Goal: Check status: Check status

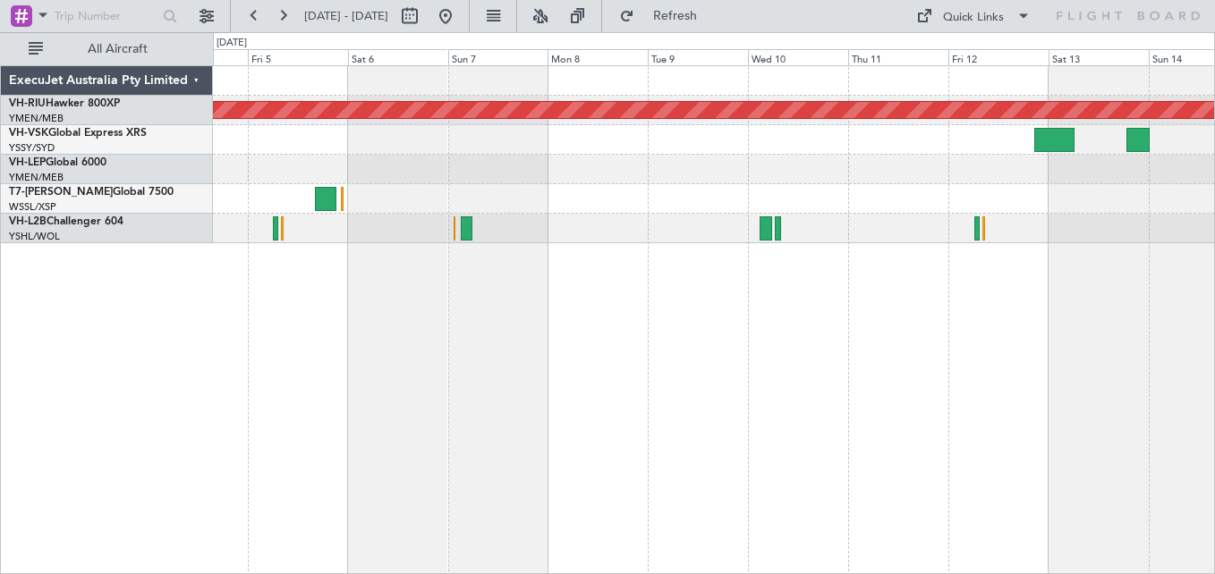
click at [279, 19] on button at bounding box center [282, 16] width 29 height 29
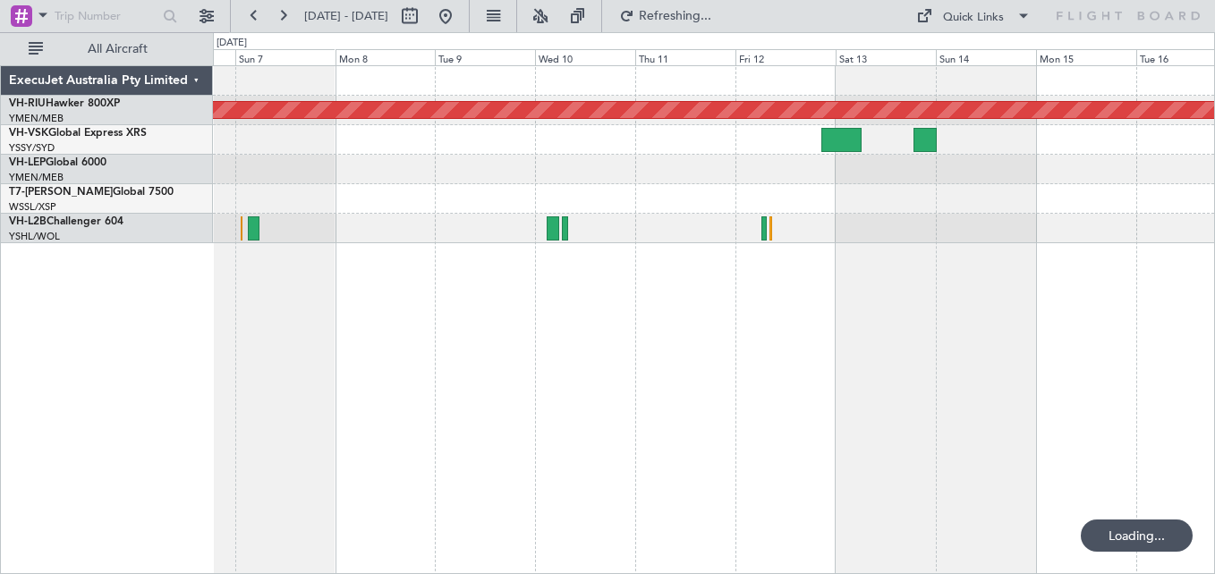
click at [279, 19] on button at bounding box center [282, 16] width 29 height 29
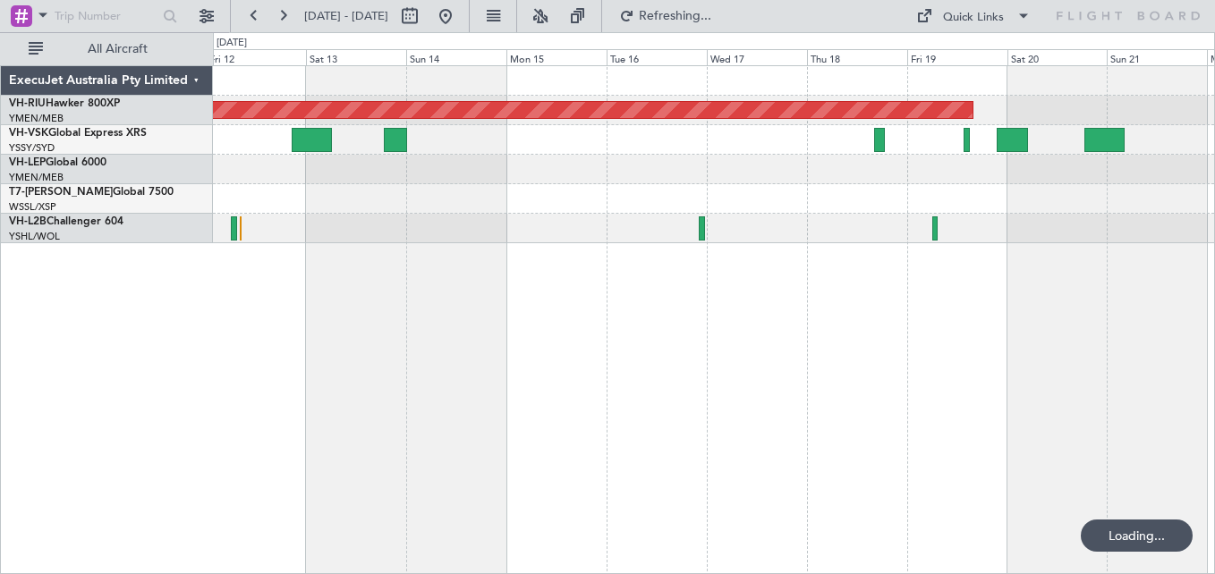
click at [279, 19] on button at bounding box center [282, 16] width 29 height 29
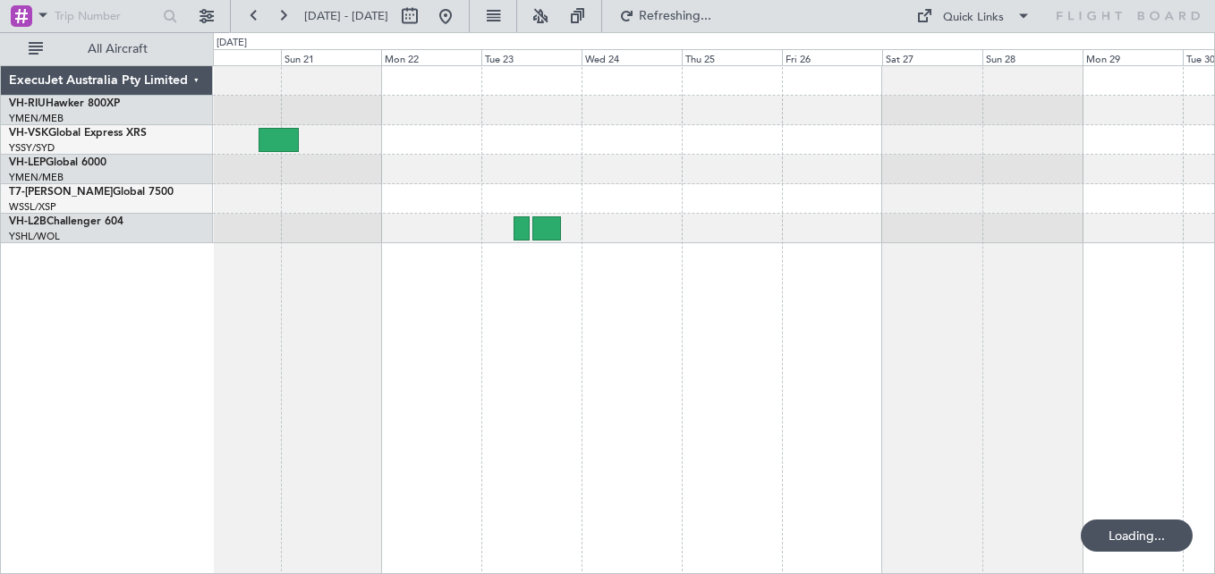
click at [279, 19] on button at bounding box center [282, 16] width 29 height 29
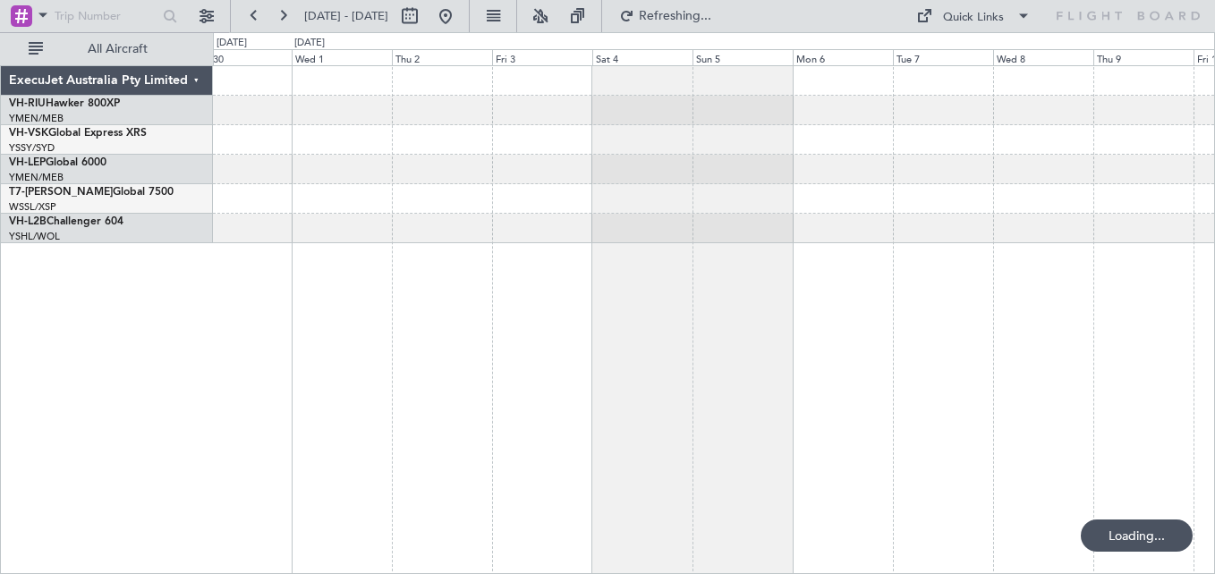
click at [279, 19] on button at bounding box center [282, 16] width 29 height 29
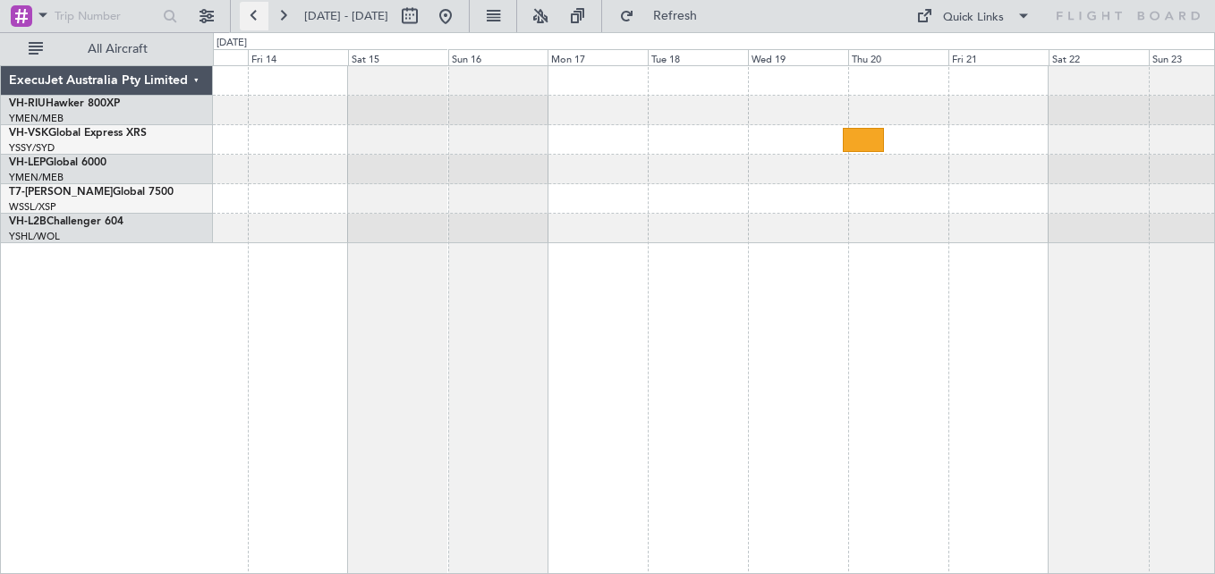
click at [253, 14] on button at bounding box center [254, 16] width 29 height 29
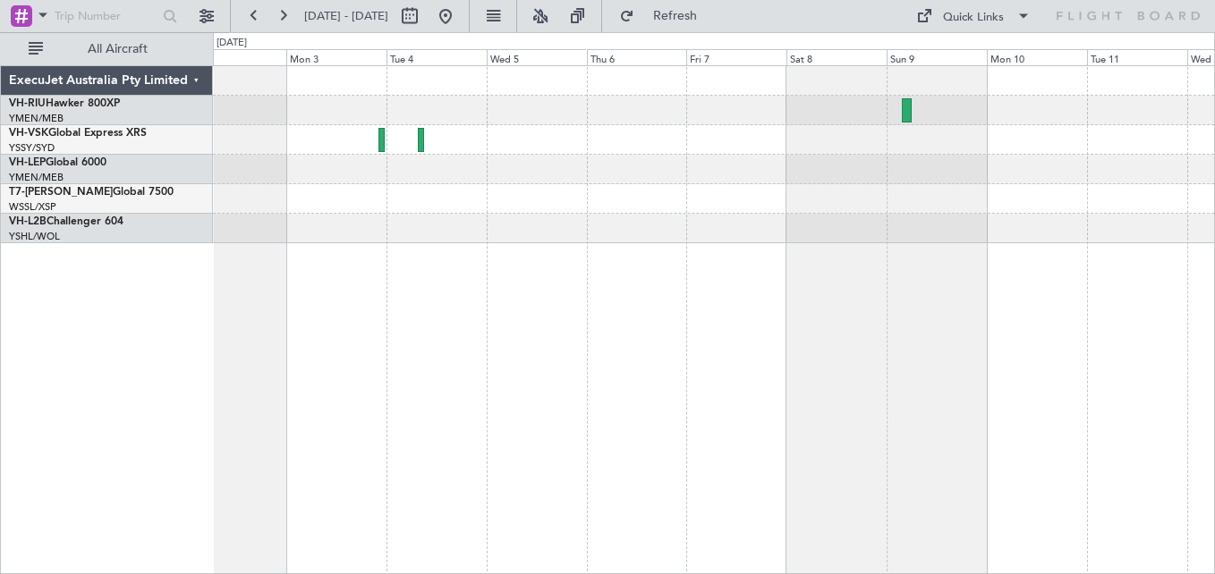
click at [437, 93] on div at bounding box center [713, 81] width 1001 height 30
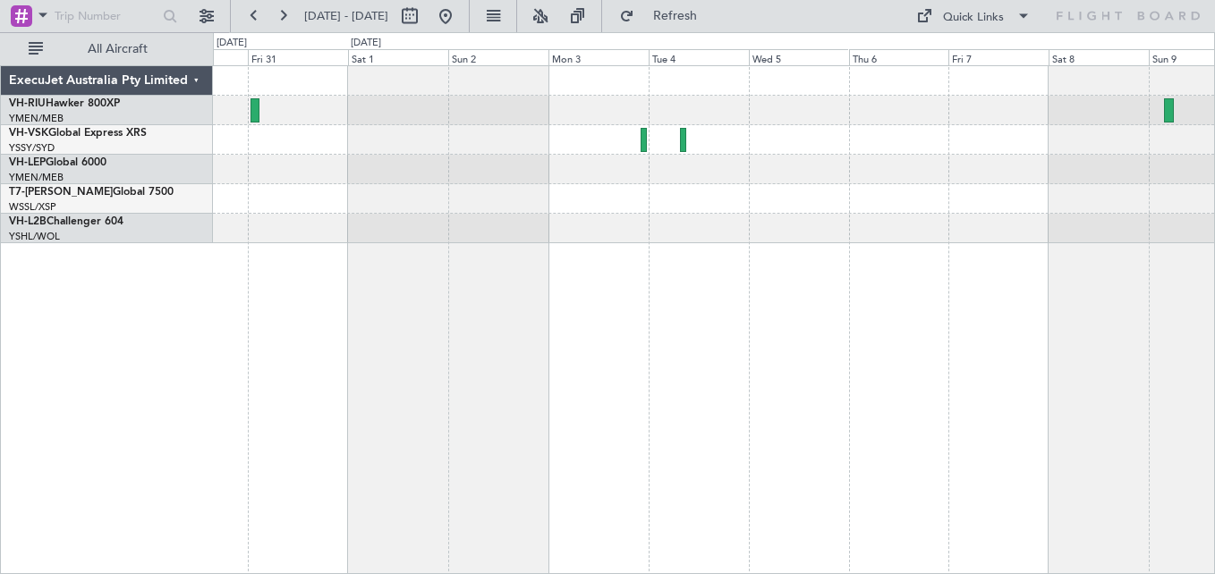
click at [692, 92] on div at bounding box center [713, 154] width 1001 height 177
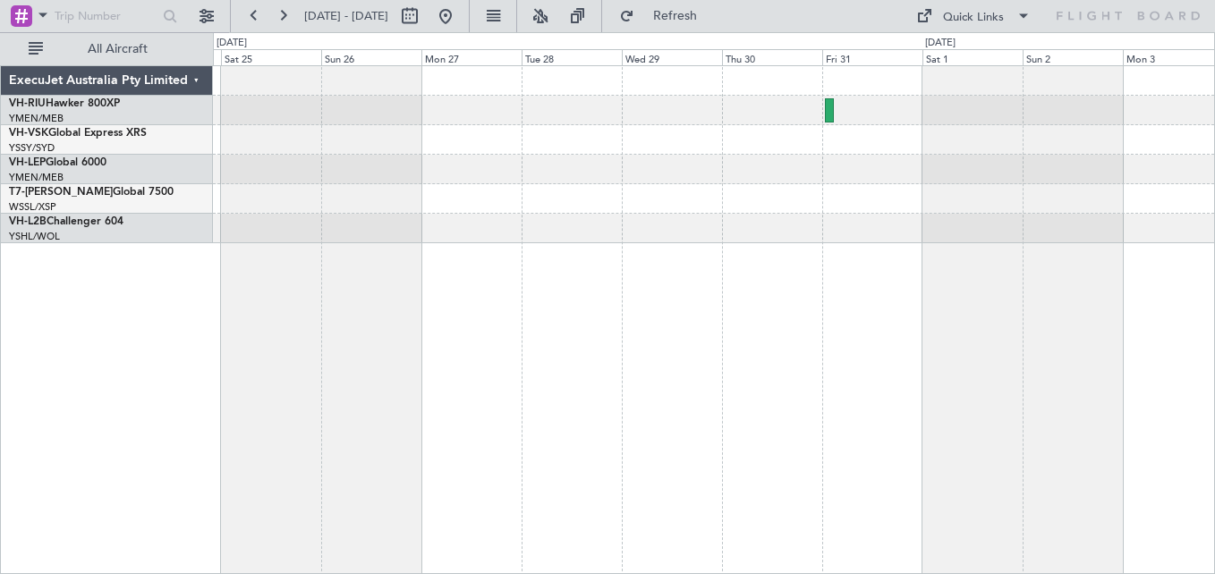
click at [890, 109] on div at bounding box center [713, 111] width 1001 height 30
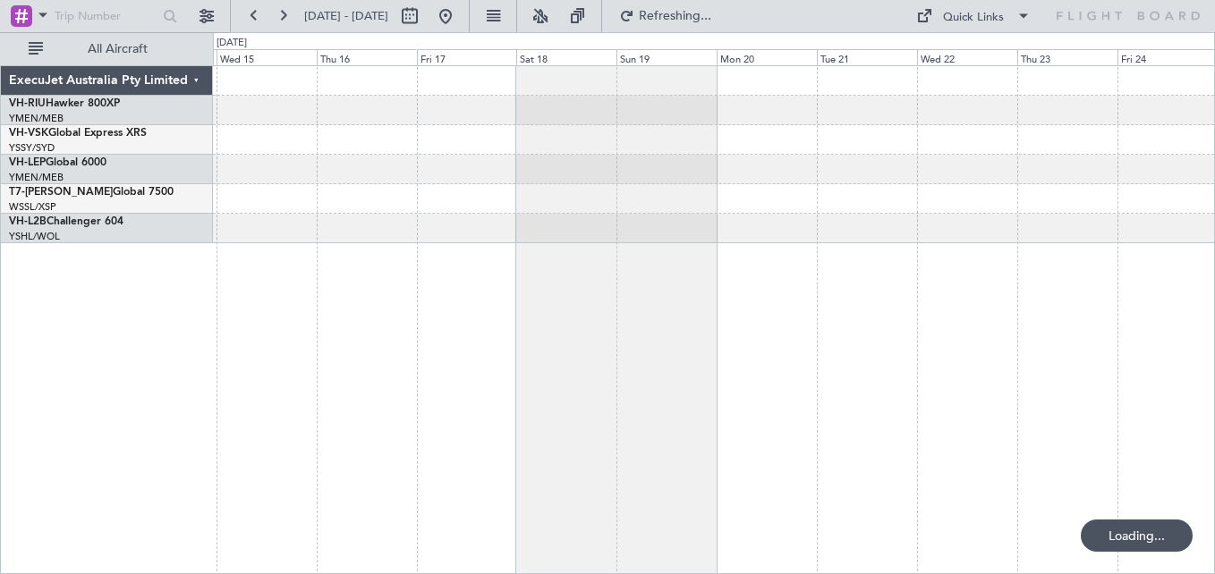
click at [1066, 103] on div at bounding box center [713, 111] width 1001 height 30
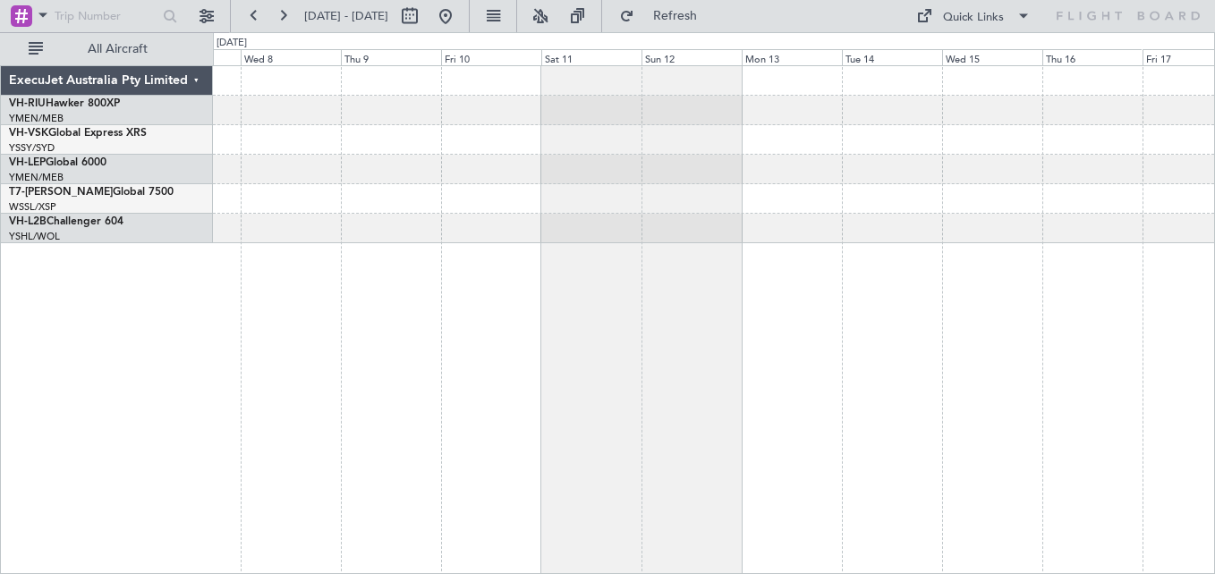
click at [1186, 120] on div at bounding box center [713, 111] width 1001 height 30
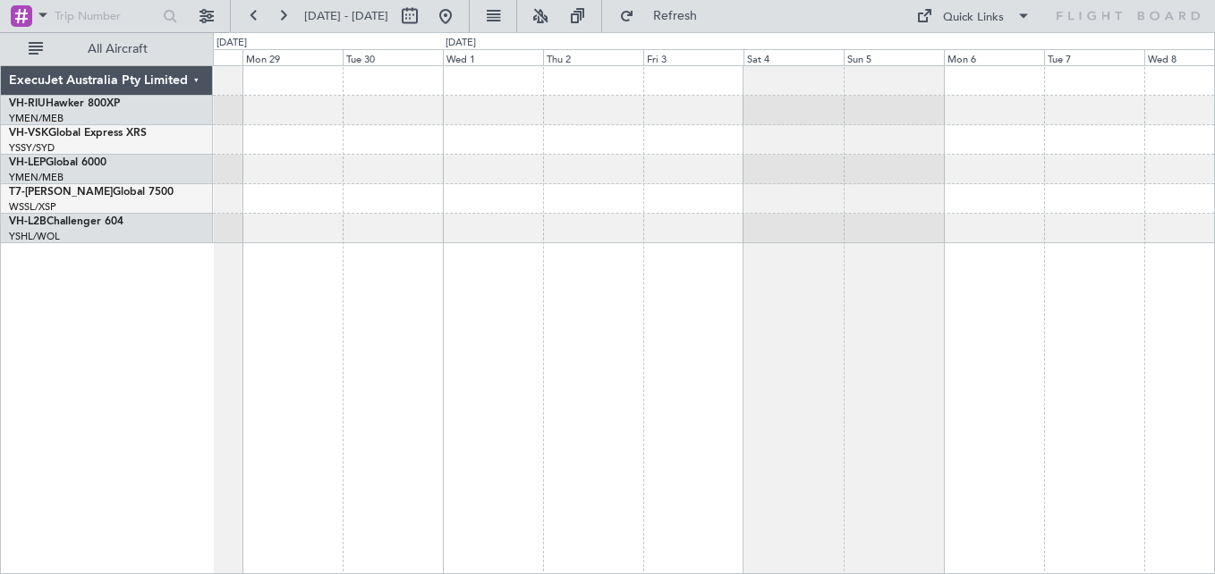
click at [770, 127] on div at bounding box center [713, 140] width 1001 height 30
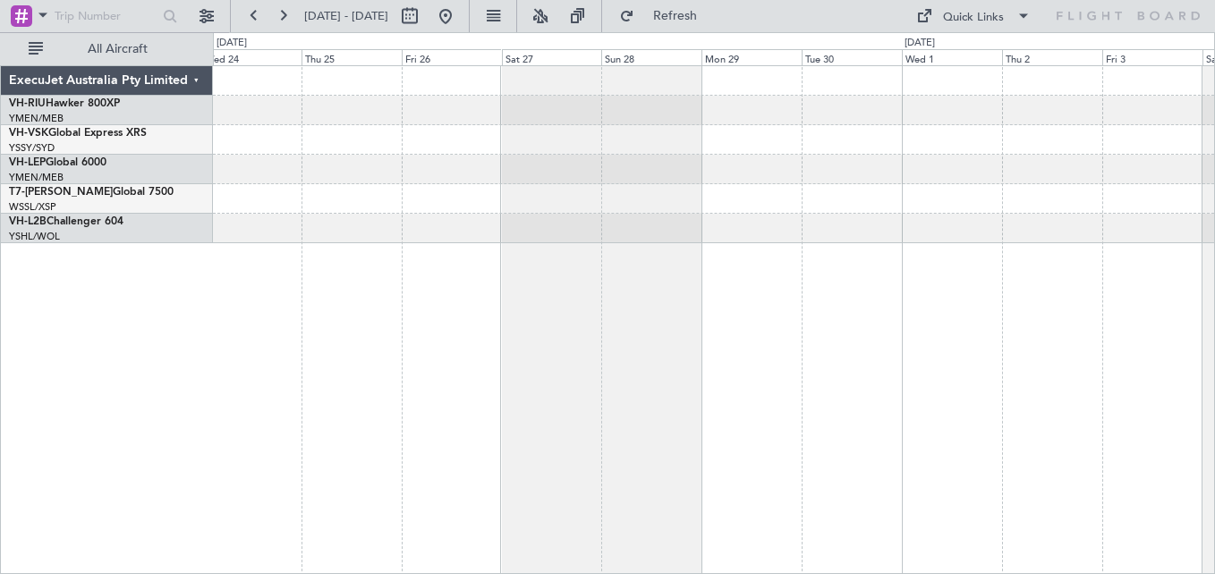
click at [707, 115] on div at bounding box center [713, 111] width 1001 height 30
